Goal: Use online tool/utility

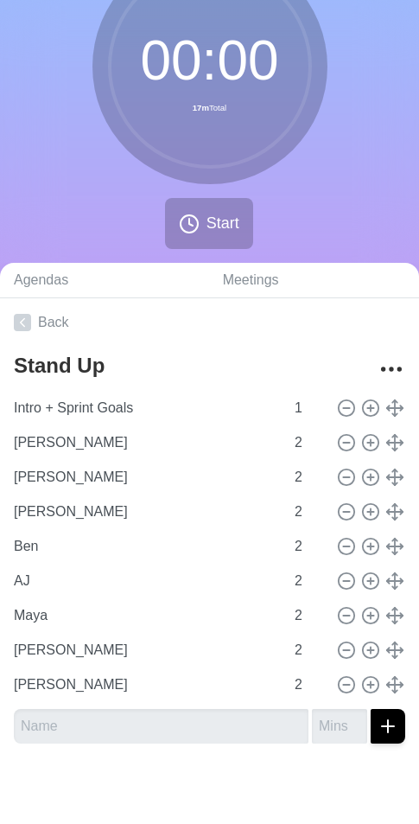
scroll to position [108, 0]
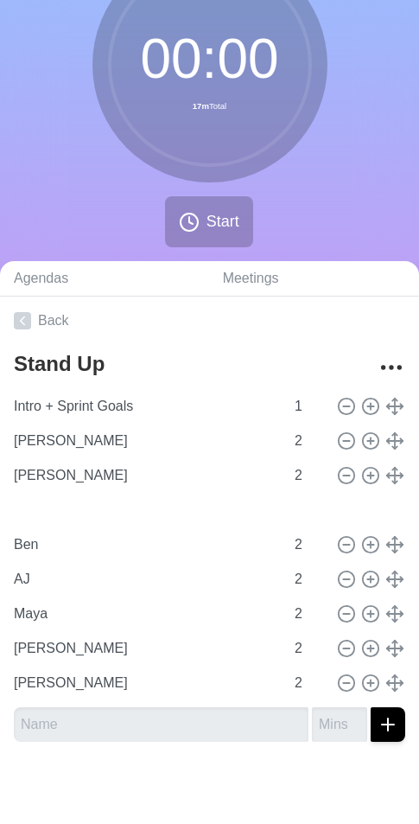
type input "[PERSON_NAME]"
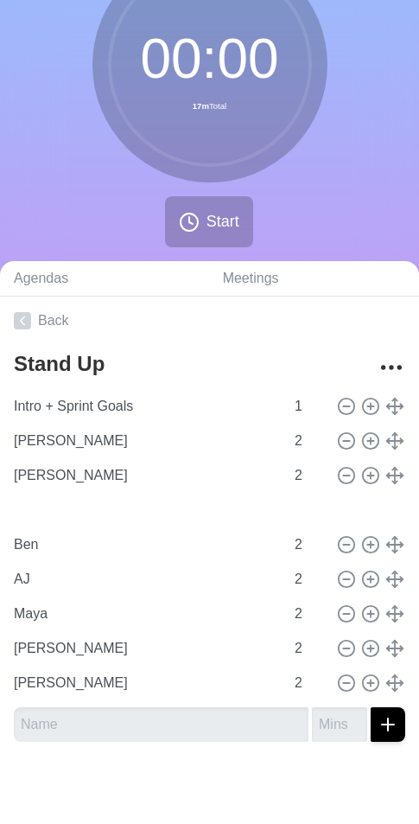
type input "[PERSON_NAME]"
type input "Ben"
type input "[PERSON_NAME]"
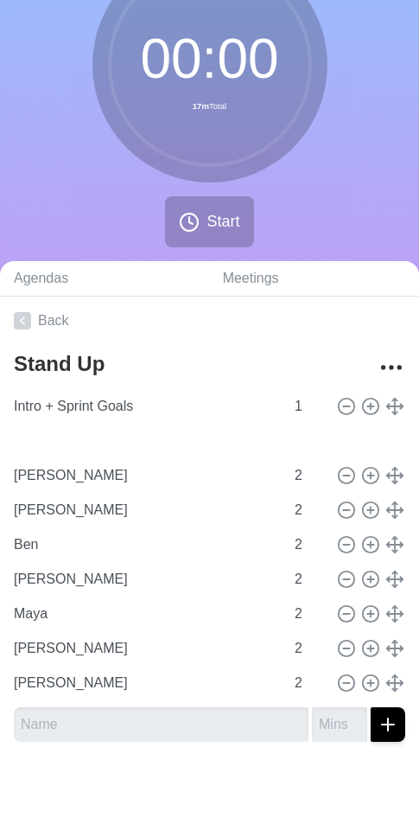
type input "AJ"
type input "[PERSON_NAME]"
type input "Ben"
type input "[PERSON_NAME]"
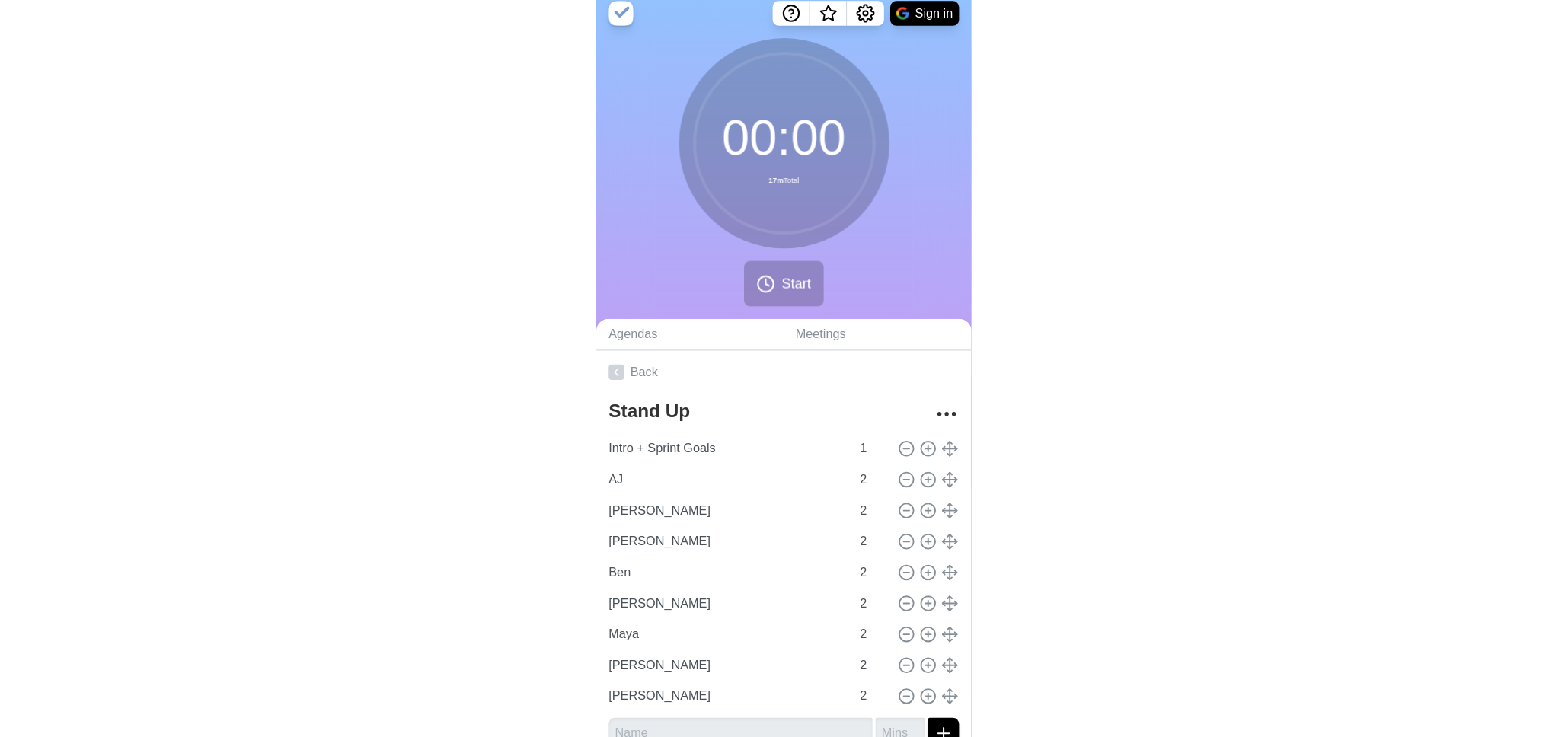
scroll to position [0, 0]
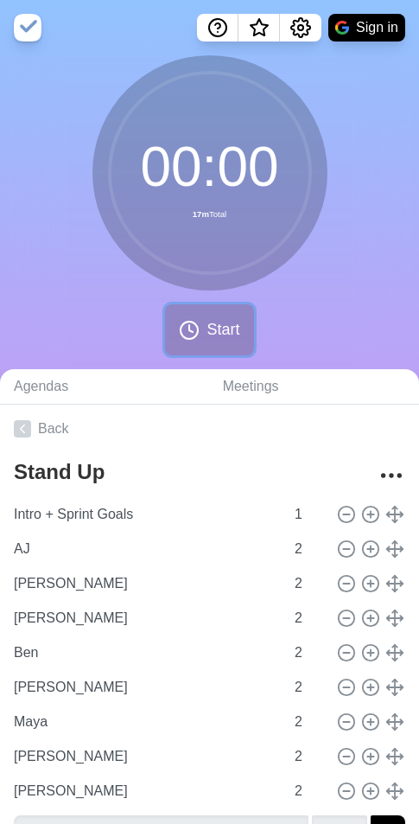
click at [220, 322] on span "Start" at bounding box center [223, 329] width 33 height 23
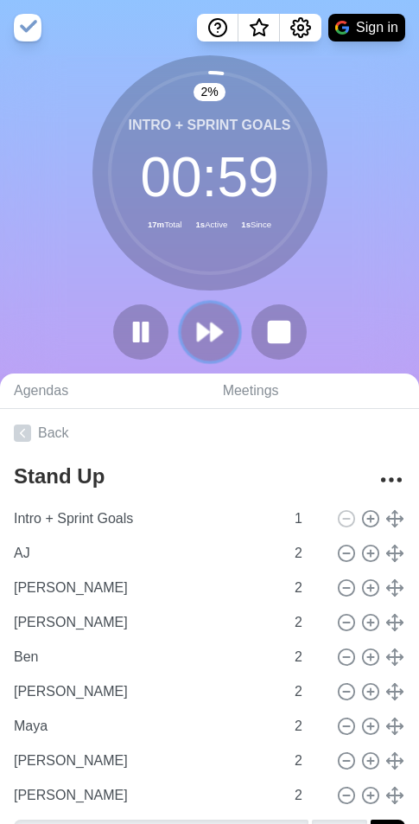
click at [223, 339] on icon at bounding box center [209, 331] width 29 height 29
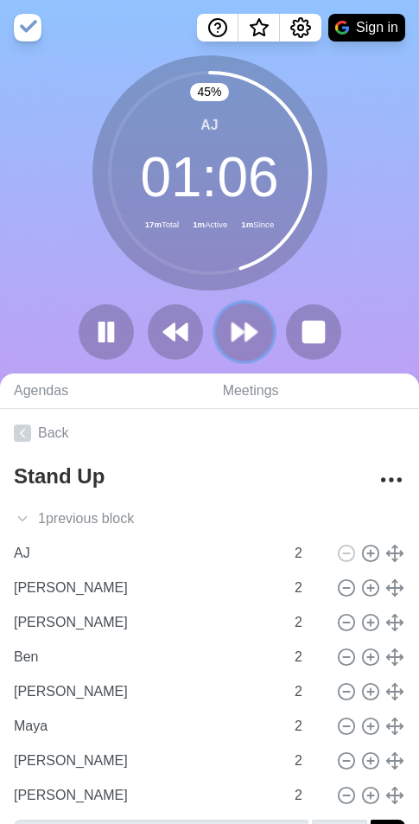
click at [239, 337] on icon at bounding box center [244, 331] width 29 height 29
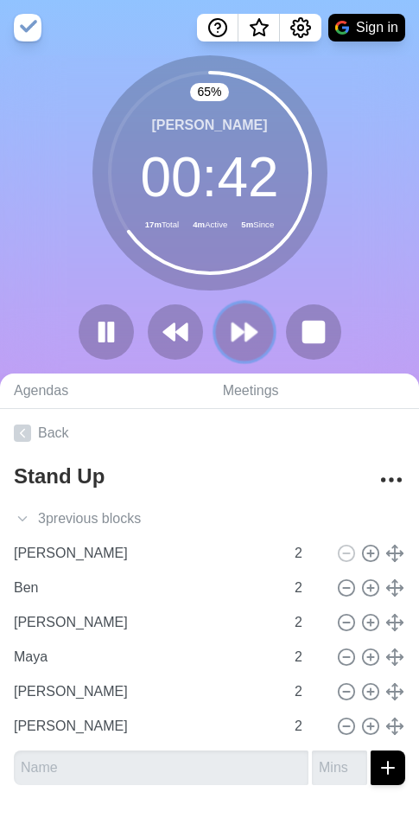
click at [240, 330] on polygon at bounding box center [238, 331] width 11 height 17
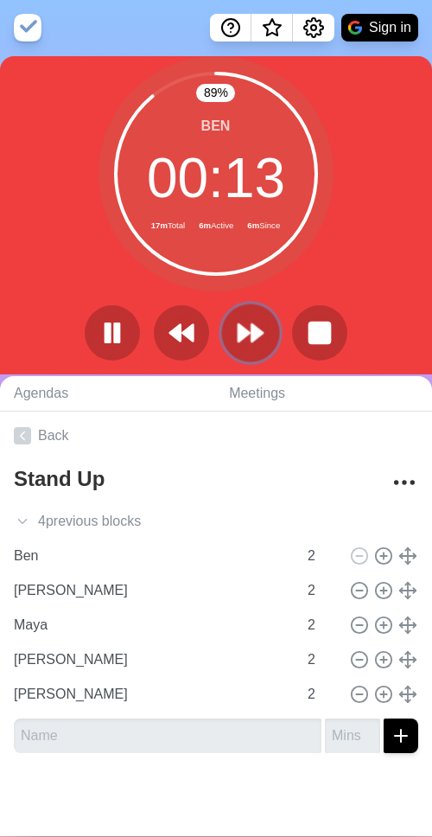
click at [252, 334] on polygon at bounding box center [257, 332] width 11 height 17
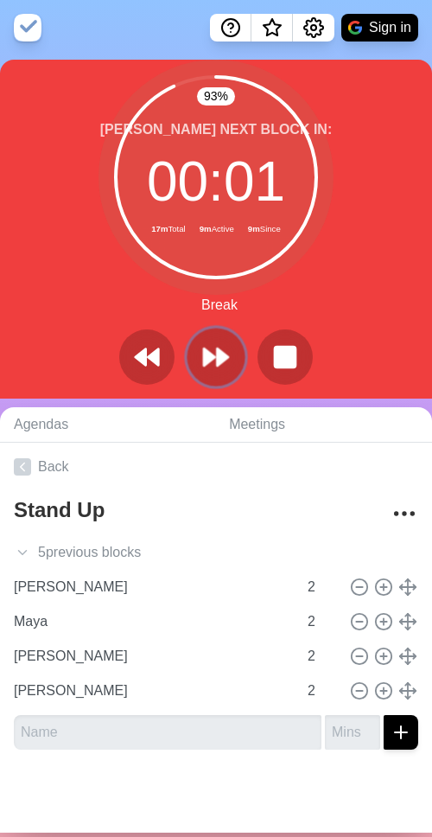
click at [216, 368] on icon at bounding box center [215, 356] width 29 height 29
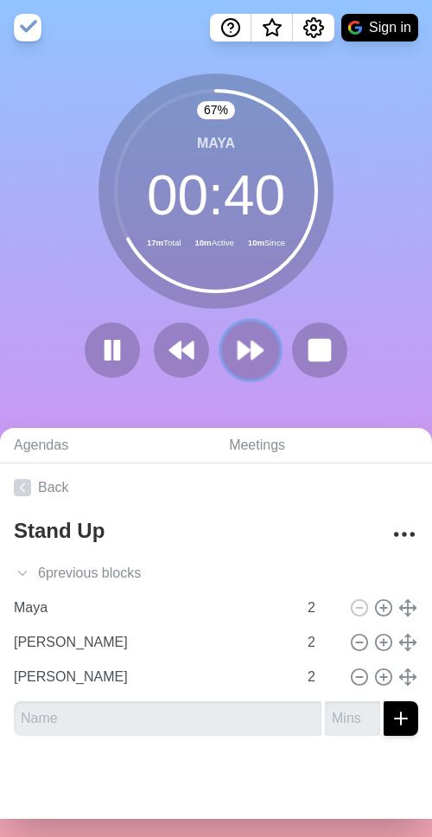
click at [252, 350] on polygon at bounding box center [257, 350] width 11 height 17
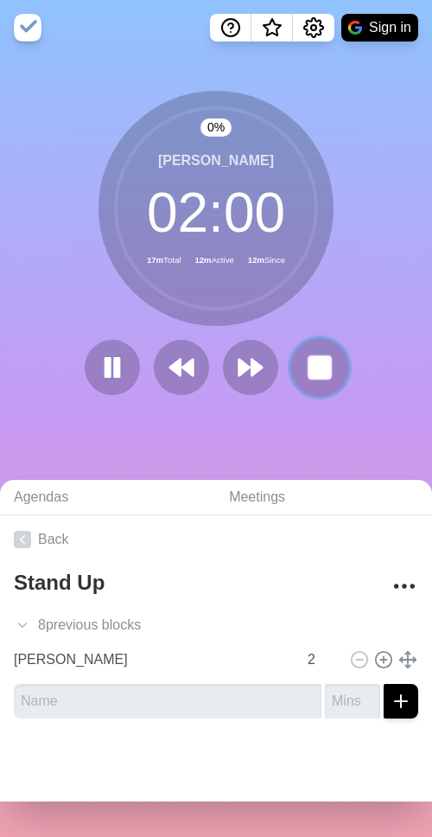
click at [316, 382] on button at bounding box center [320, 367] width 58 height 58
